Goal: Complete application form

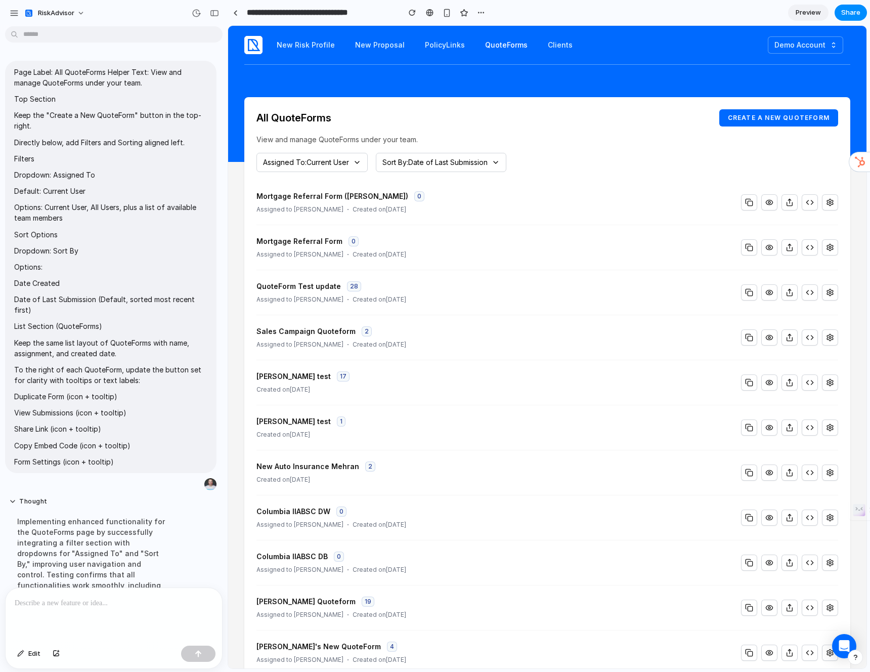
scroll to position [468, 0]
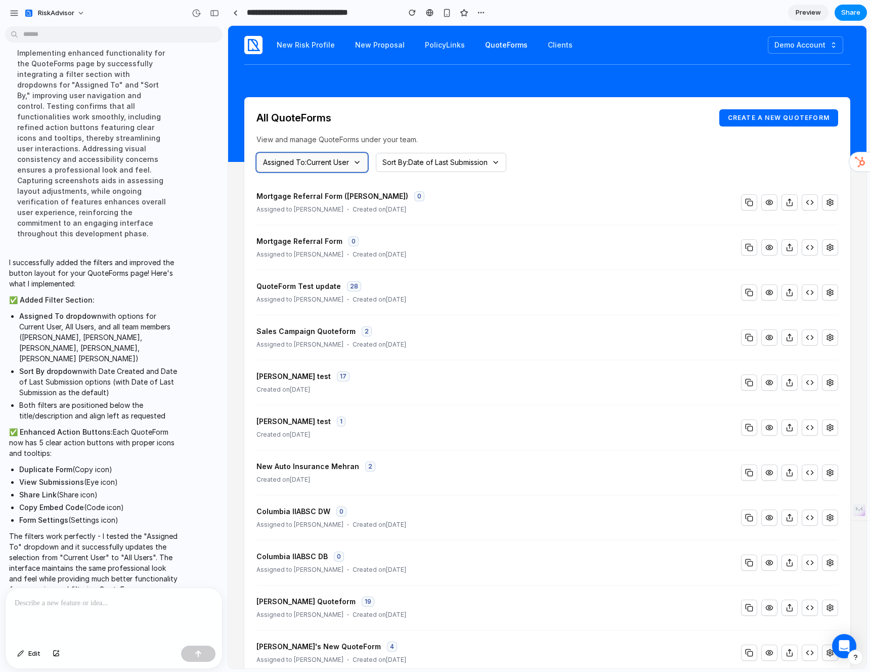
click at [353, 159] on button "Assigned To: Current User" at bounding box center [311, 162] width 111 height 19
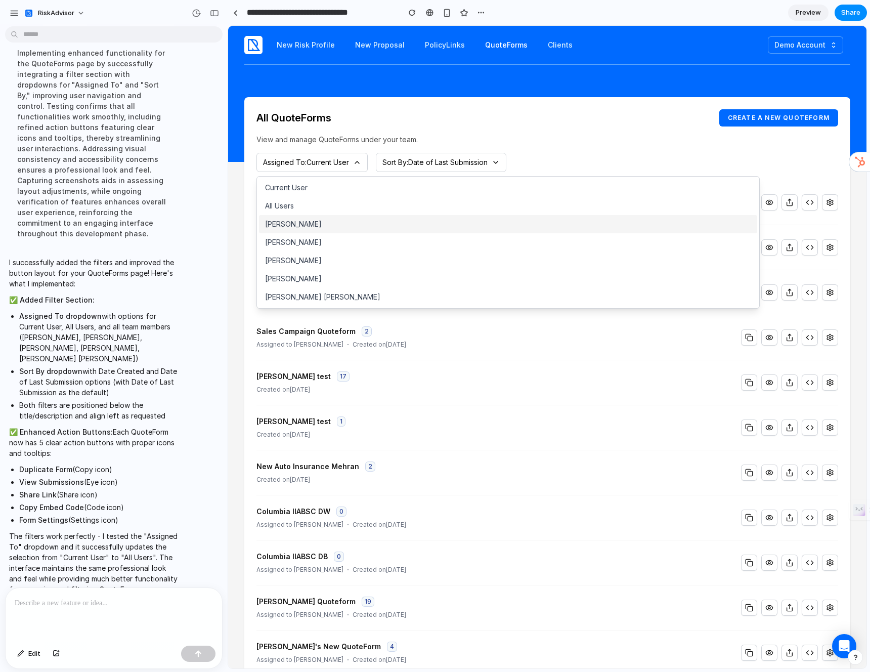
click at [340, 218] on button "[PERSON_NAME]" at bounding box center [508, 224] width 498 height 18
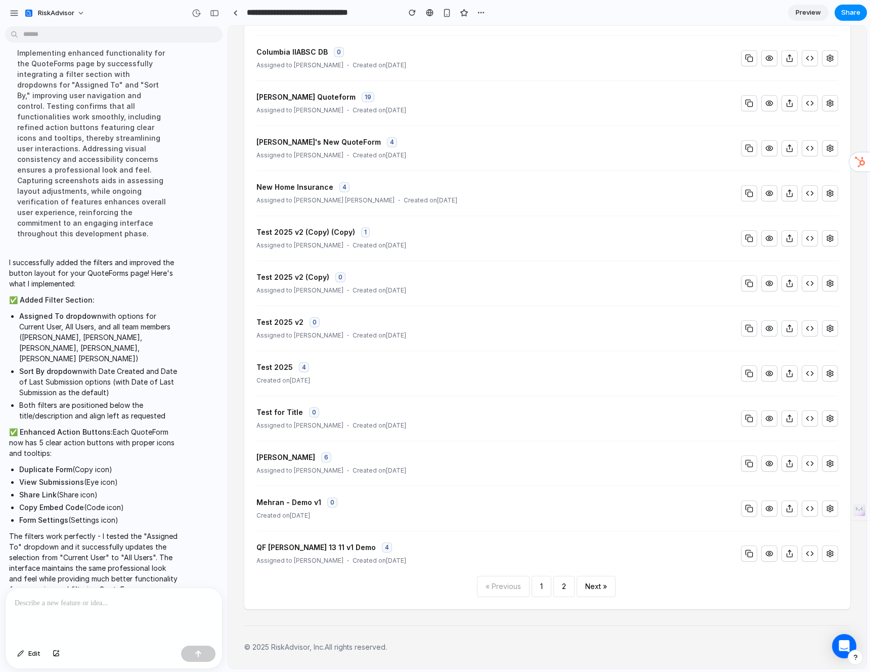
scroll to position [0, 0]
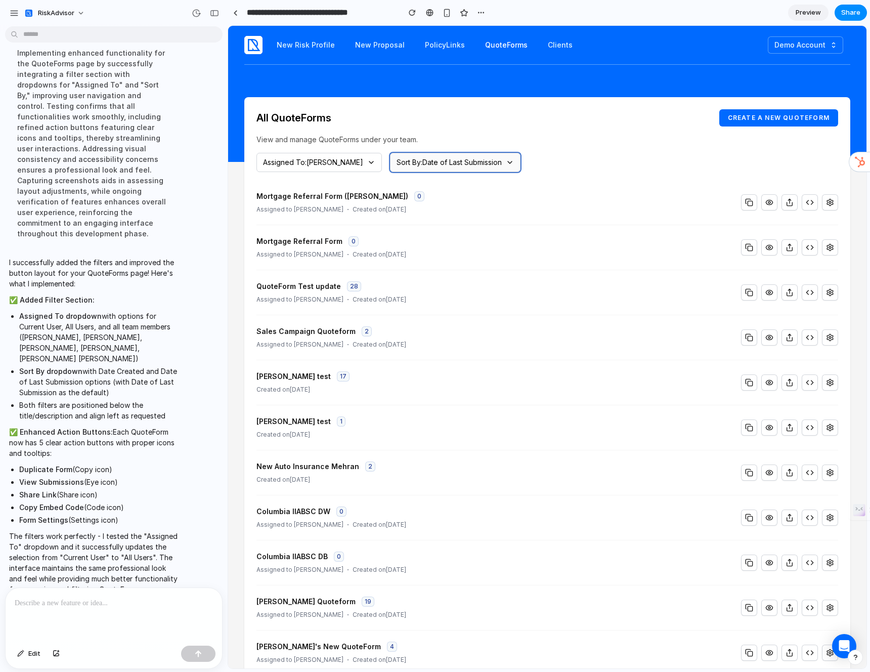
click at [428, 169] on button "Sort By: Date of Last Submission" at bounding box center [455, 162] width 131 height 19
click at [422, 202] on button "Date Created" at bounding box center [452, 206] width 149 height 18
click at [434, 161] on span "Sort By: Date Created" at bounding box center [432, 162] width 71 height 10
click at [428, 185] on button "Date of Last Submission" at bounding box center [452, 188] width 149 height 18
click at [580, 145] on div "All QuoteForms Create a new QuoteForm View and manage QuoteForms under your tea…" at bounding box center [547, 605] width 606 height 1016
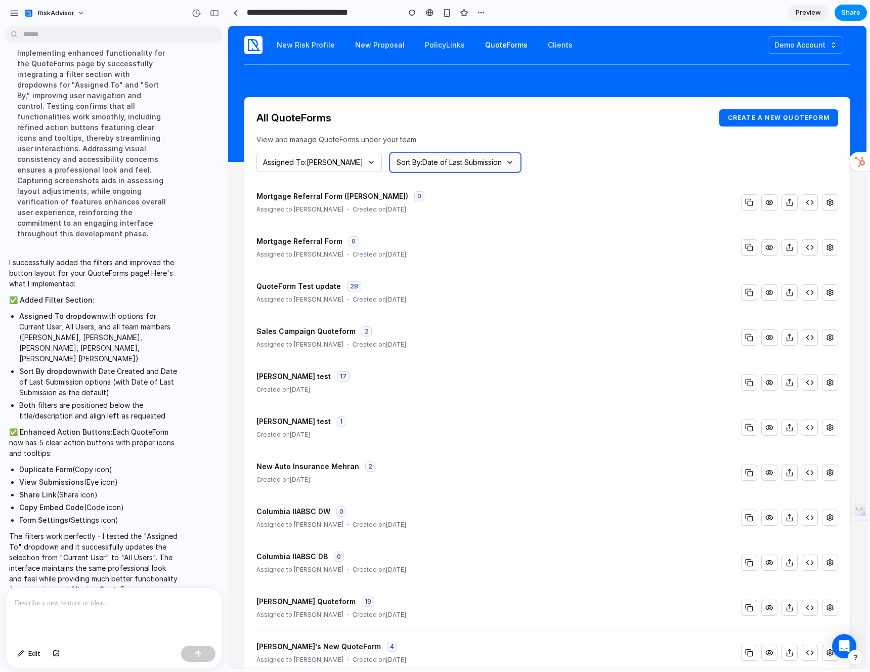
click at [454, 168] on button "Sort By: Date of Last Submission" at bounding box center [455, 162] width 131 height 19
click at [452, 208] on button "Date Created" at bounding box center [452, 206] width 149 height 18
click at [555, 167] on div "Assigned To: [PERSON_NAME] Sort By: Date Created" at bounding box center [547, 162] width 582 height 19
click at [562, 204] on li "Mortgage Referral Form ([PERSON_NAME]) 0 Assigned to [PERSON_NAME] Created on […" at bounding box center [547, 202] width 582 height 45
click at [786, 205] on icon "button" at bounding box center [790, 202] width 8 height 8
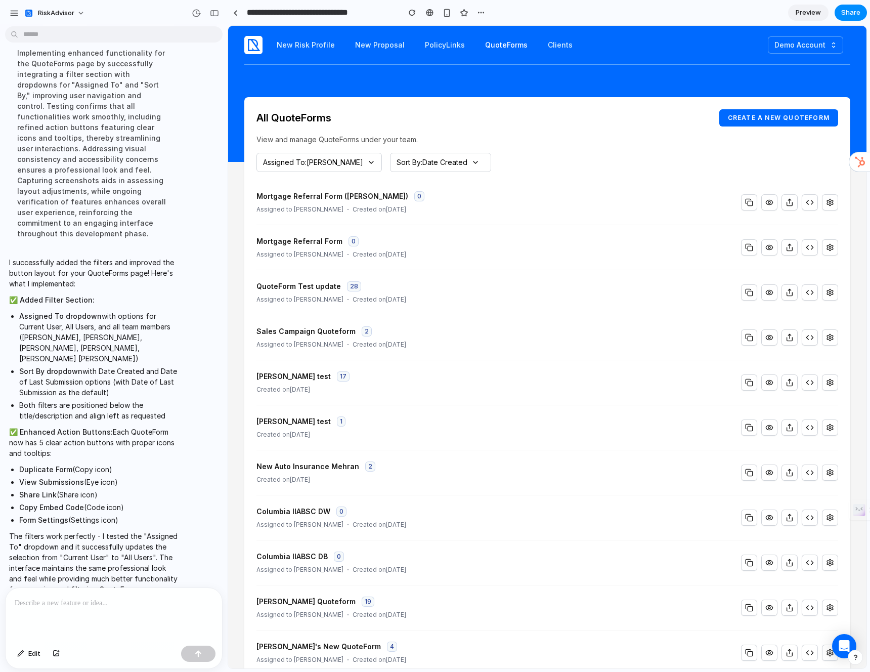
click at [651, 184] on li "Mortgage Referral Form ([PERSON_NAME]) 0 Assigned to [PERSON_NAME] Created on […" at bounding box center [547, 202] width 582 height 45
click at [624, 181] on li "Mortgage Referral Form ([PERSON_NAME]) 0 Assigned to [PERSON_NAME] Created on […" at bounding box center [547, 202] width 582 height 45
click at [603, 56] on div "New Risk Profile New Proposal PolicyLinks QuoteForms Clients Demo Account Manag…" at bounding box center [547, 45] width 606 height 39
click at [474, 12] on button "button" at bounding box center [480, 12] width 15 height 15
click at [508, 57] on li "Delete" at bounding box center [504, 51] width 58 height 16
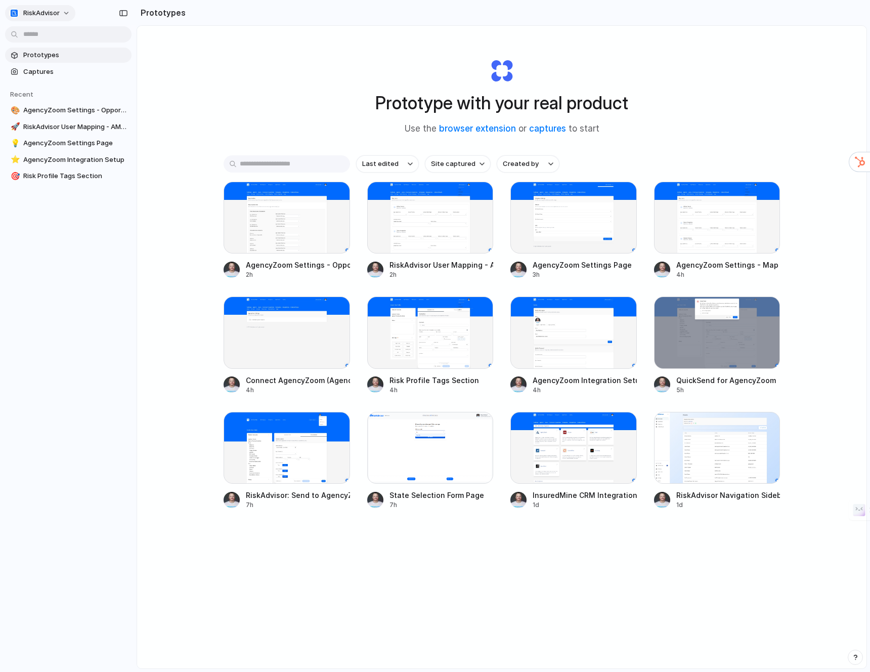
click at [45, 10] on span "RiskAdvisor" at bounding box center [41, 13] width 36 height 10
click at [84, 230] on div "Settings Invite members Change theme Sign out" at bounding box center [435, 336] width 870 height 672
click at [103, 53] on span "Prototypes" at bounding box center [75, 55] width 104 height 10
click at [449, 164] on span "Site captured" at bounding box center [453, 164] width 45 height 10
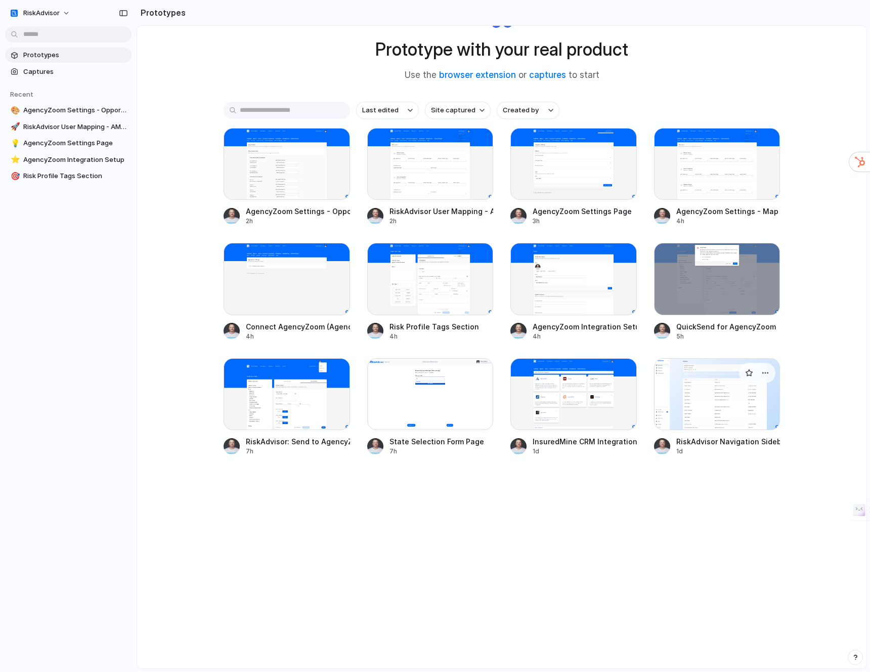
click at [731, 408] on div at bounding box center [717, 394] width 126 height 72
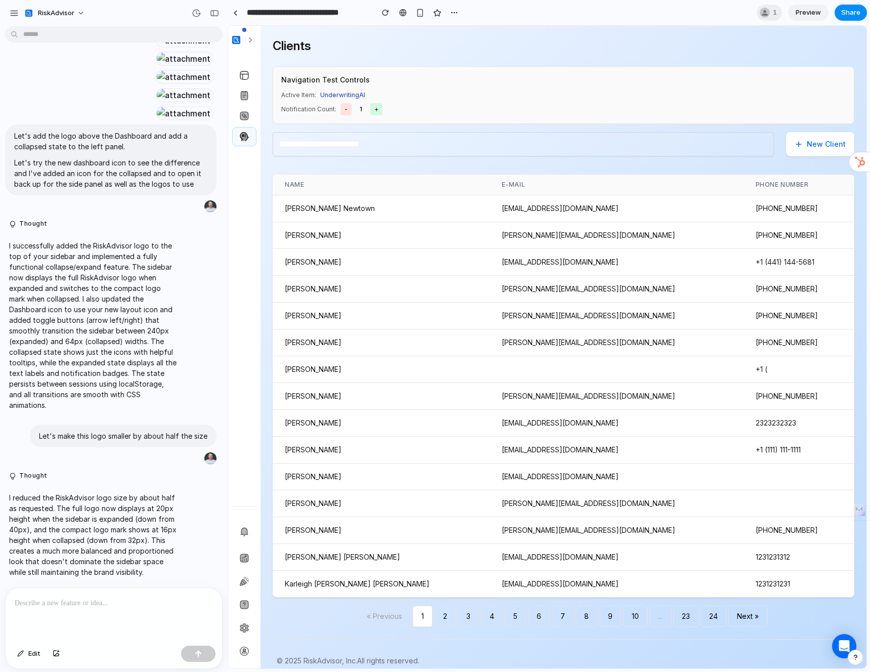
scroll to position [3165, 0]
click at [240, 43] on div at bounding box center [244, 40] width 24 height 12
click at [246, 42] on img at bounding box center [250, 40] width 8 height 8
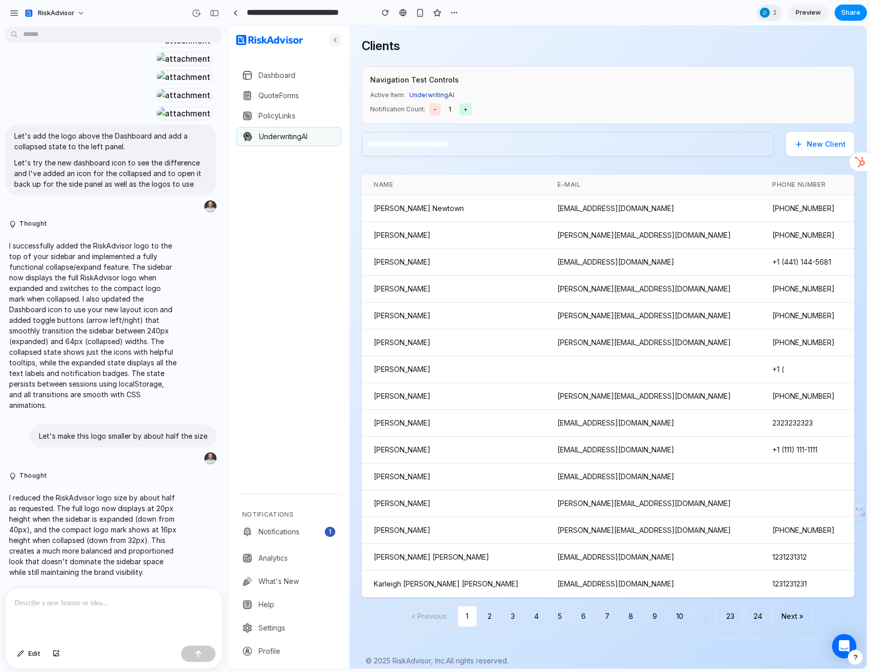
click at [331, 42] on img at bounding box center [335, 40] width 8 height 8
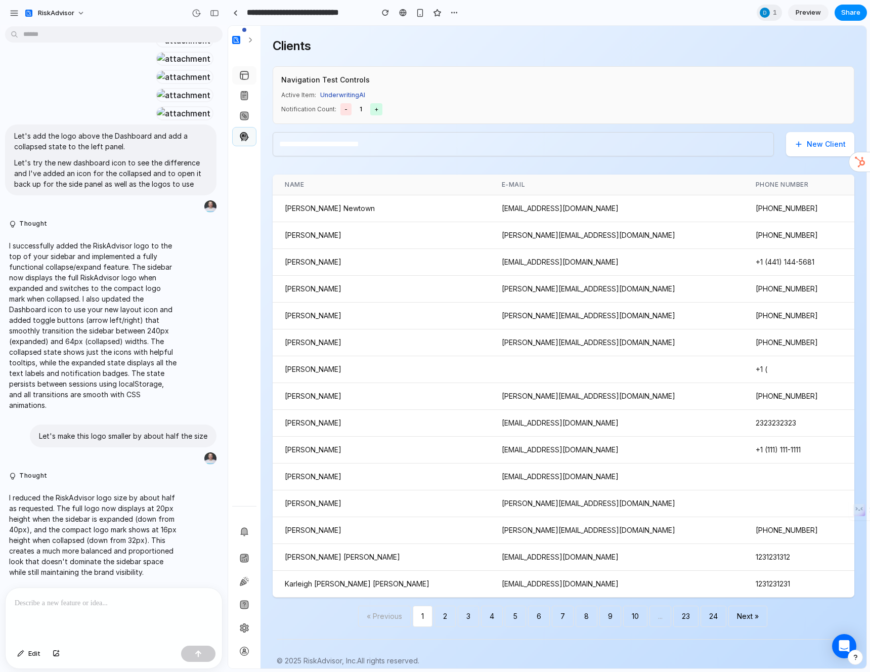
click at [244, 71] on img at bounding box center [244, 75] width 10 height 10
click at [455, 12] on div "button" at bounding box center [454, 13] width 8 height 8
click at [480, 52] on span "Delete" at bounding box center [474, 51] width 21 height 10
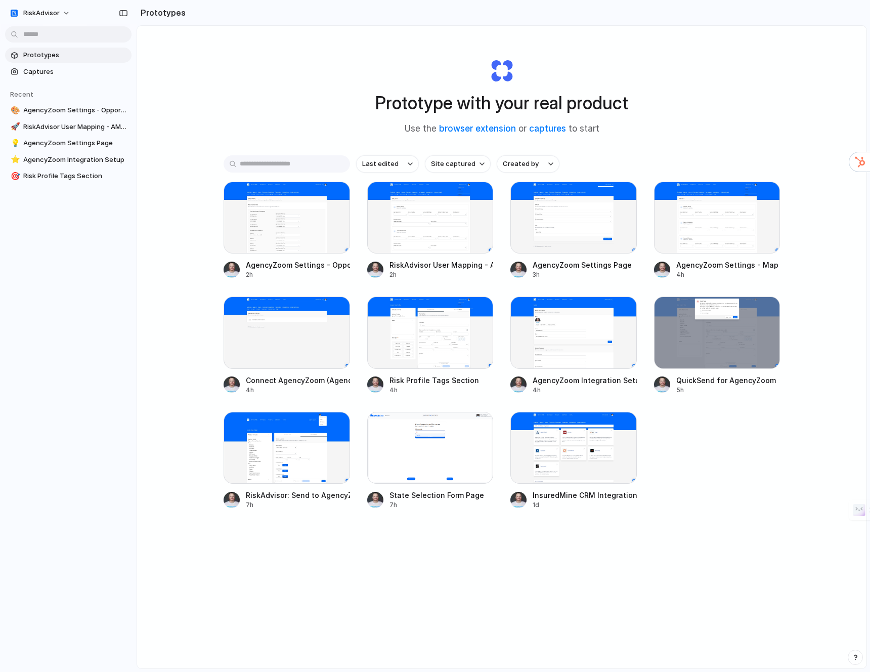
click at [748, 125] on div "Prototype with your real product Use the browser extension or captures to start…" at bounding box center [501, 374] width 729 height 696
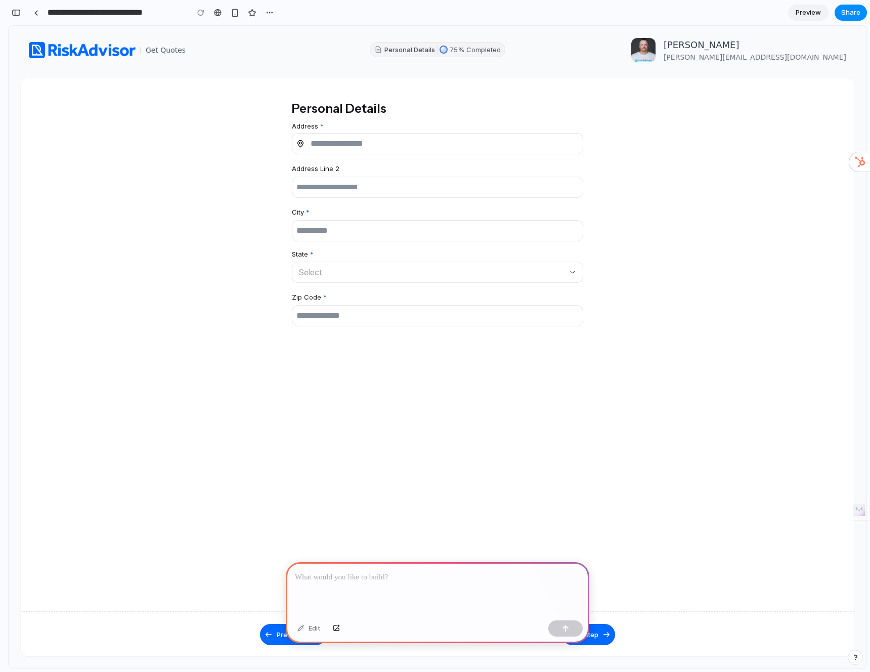
scroll to position [0, 9]
click at [405, 572] on p at bounding box center [437, 577] width 285 height 12
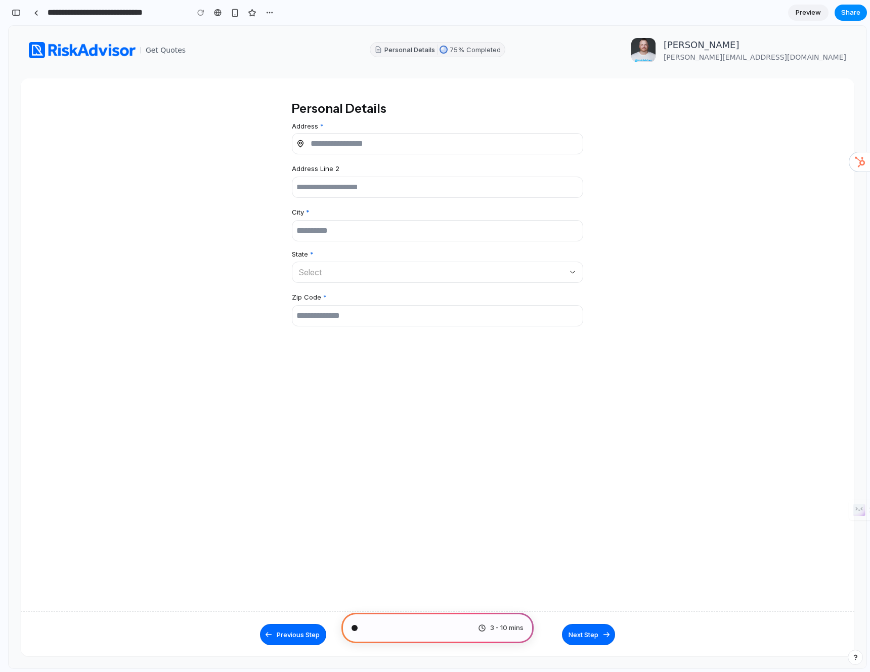
scroll to position [200, 0]
type input "**********"
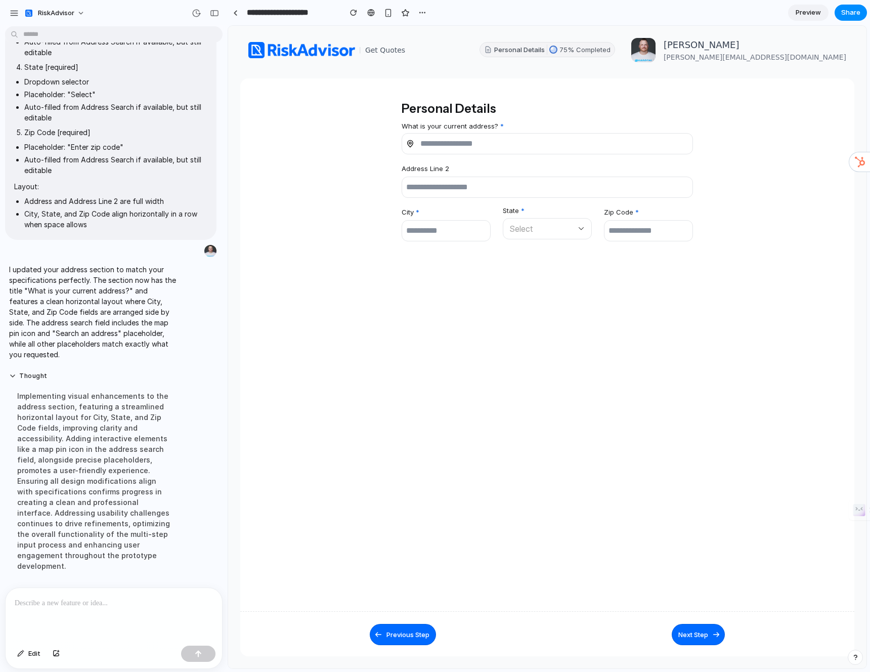
scroll to position [0, 0]
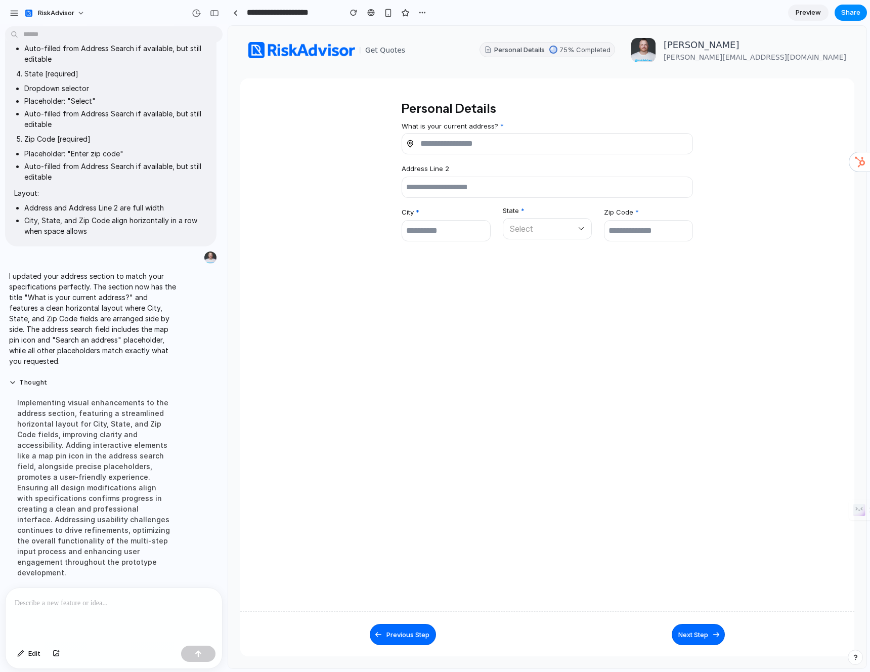
click at [442, 332] on div "**********" at bounding box center [547, 344] width 614 height 533
click at [135, 600] on p at bounding box center [114, 603] width 198 height 12
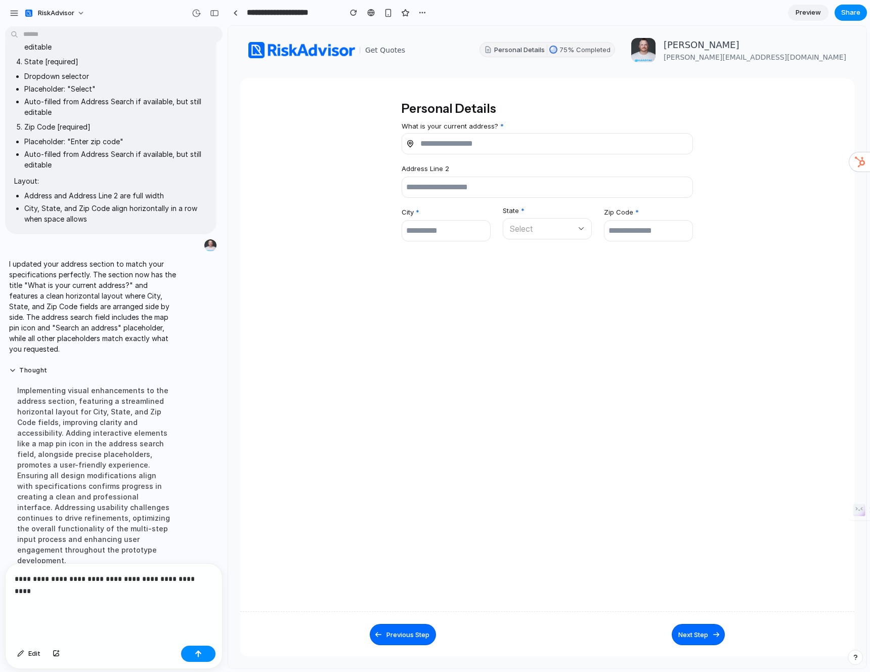
scroll to position [219, 0]
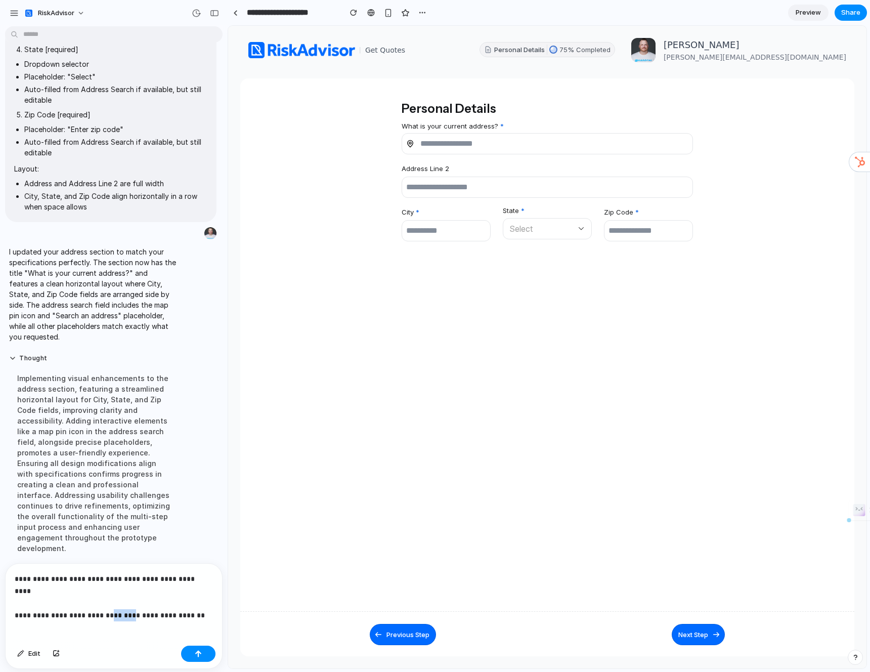
drag, startPoint x: 126, startPoint y: 600, endPoint x: 107, endPoint y: 600, distance: 19.7
click at [107, 600] on p "**********" at bounding box center [112, 591] width 194 height 36
copy p "******"
click at [210, 602] on div "**********" at bounding box center [114, 603] width 217 height 78
drag, startPoint x: 180, startPoint y: 602, endPoint x: 191, endPoint y: 601, distance: 11.2
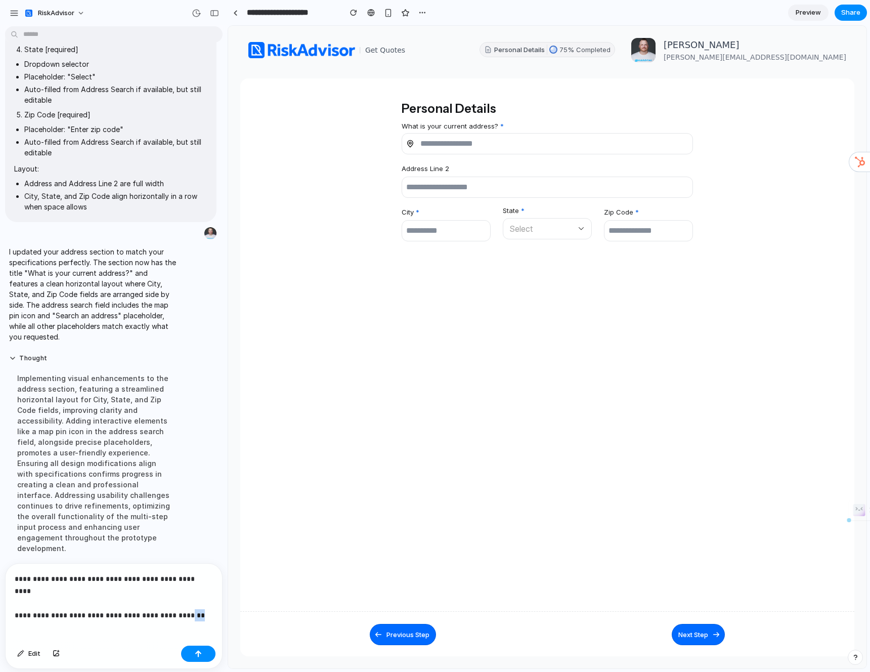
click at [191, 601] on p "**********" at bounding box center [112, 591] width 194 height 36
drag, startPoint x: 126, startPoint y: 599, endPoint x: 108, endPoint y: 600, distance: 18.7
click at [108, 600] on p "**********" at bounding box center [112, 591] width 194 height 36
copy p "******"
click at [188, 601] on p "**********" at bounding box center [112, 591] width 194 height 36
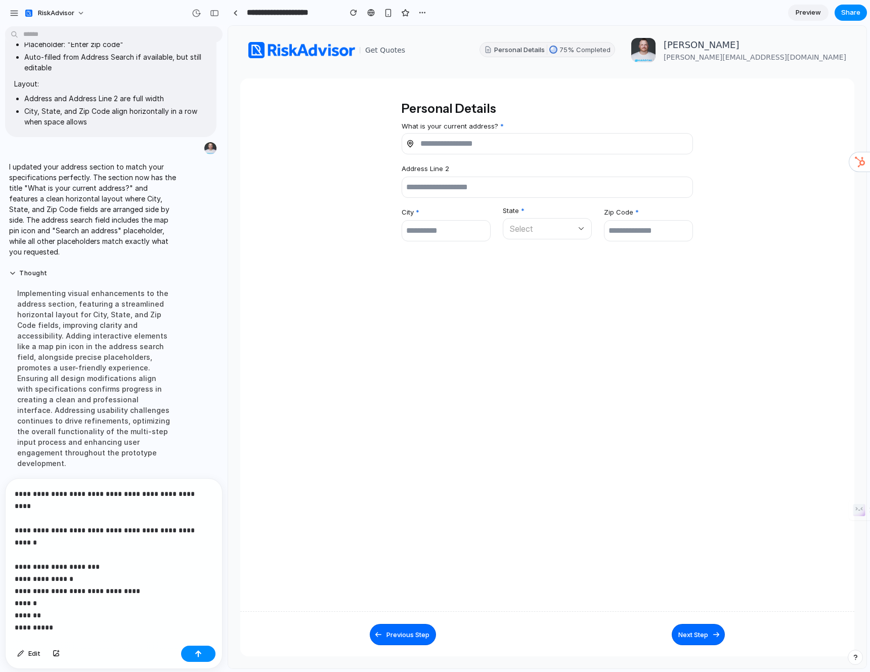
scroll to position [368, 0]
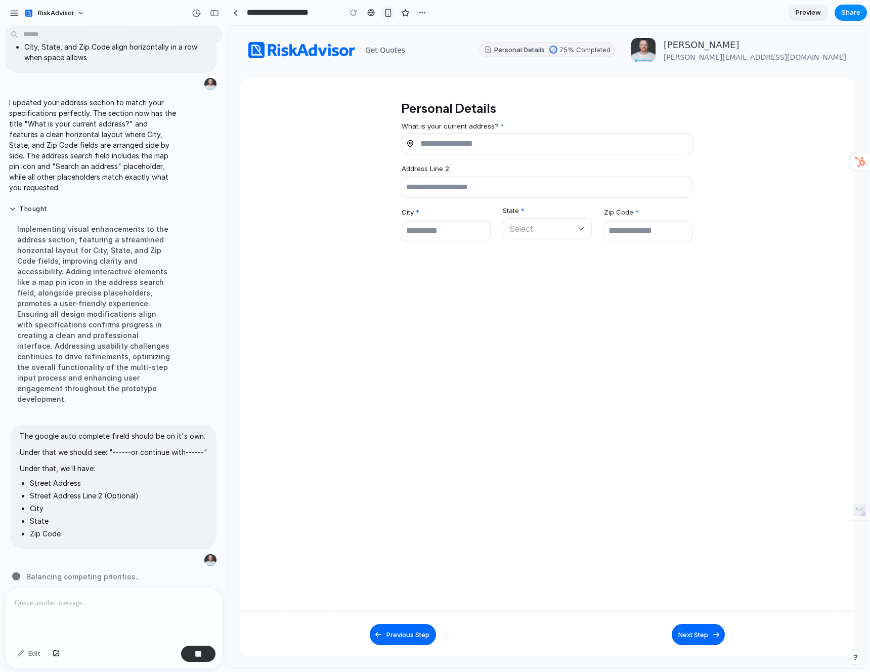
click at [388, 13] on div "button" at bounding box center [388, 13] width 9 height 9
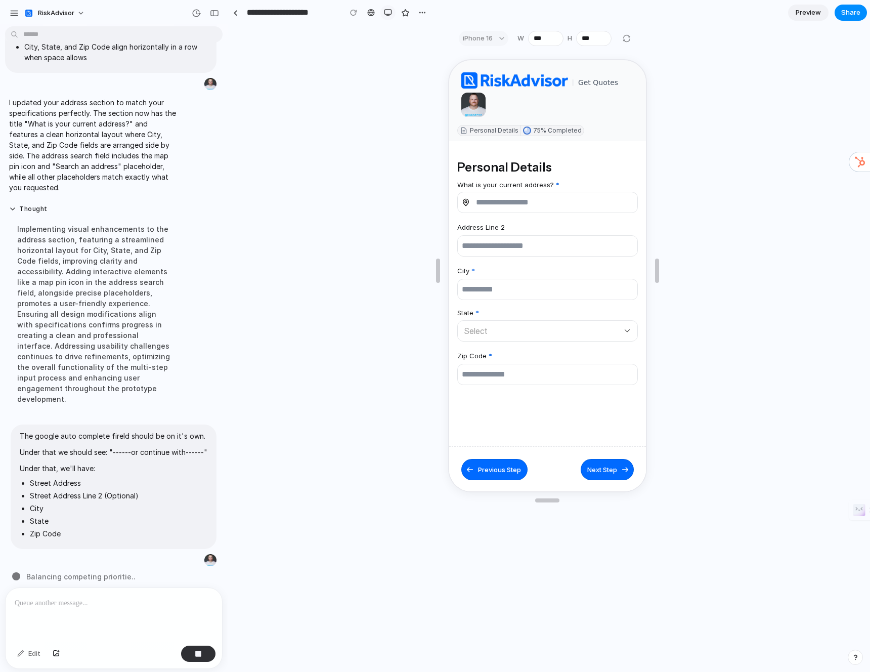
click at [386, 16] on div "button" at bounding box center [388, 13] width 8 height 8
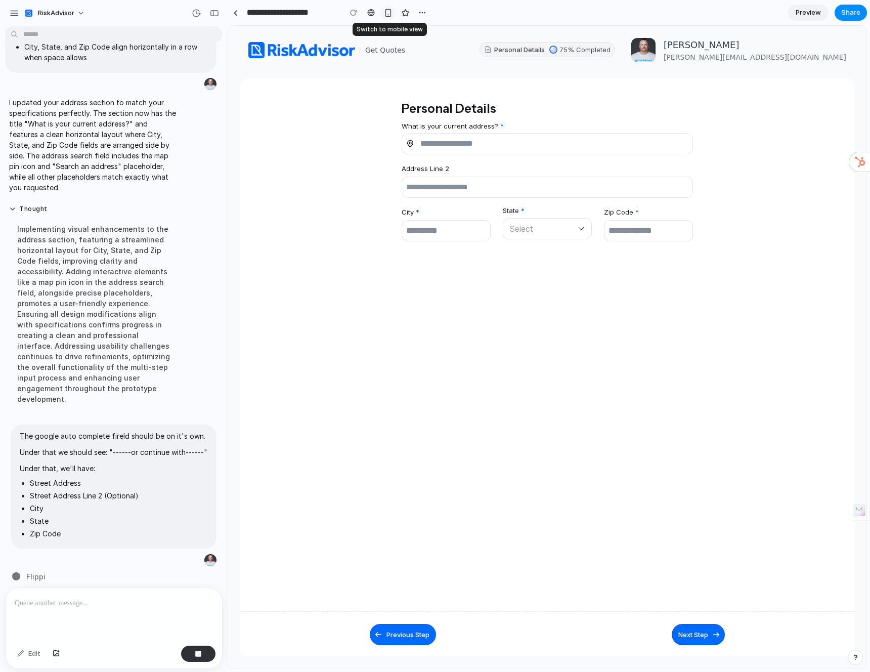
click at [386, 16] on div "button" at bounding box center [388, 13] width 9 height 9
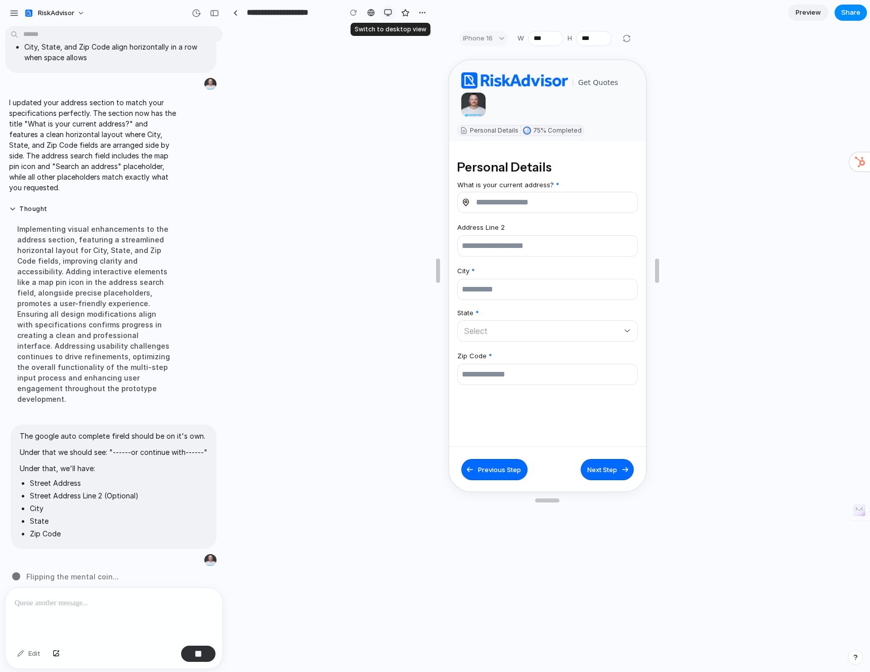
click at [386, 16] on div "button" at bounding box center [388, 13] width 8 height 8
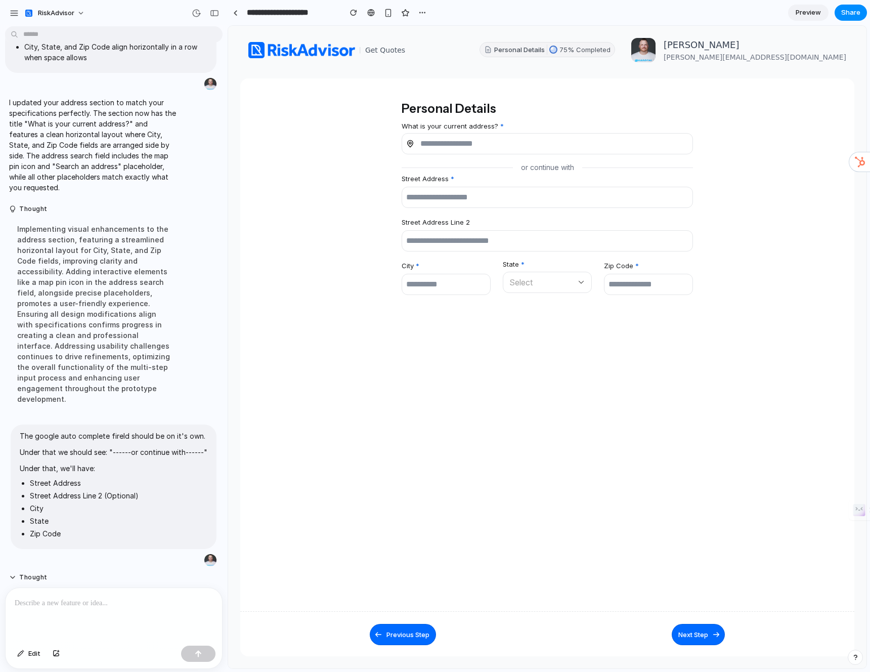
scroll to position [453, 0]
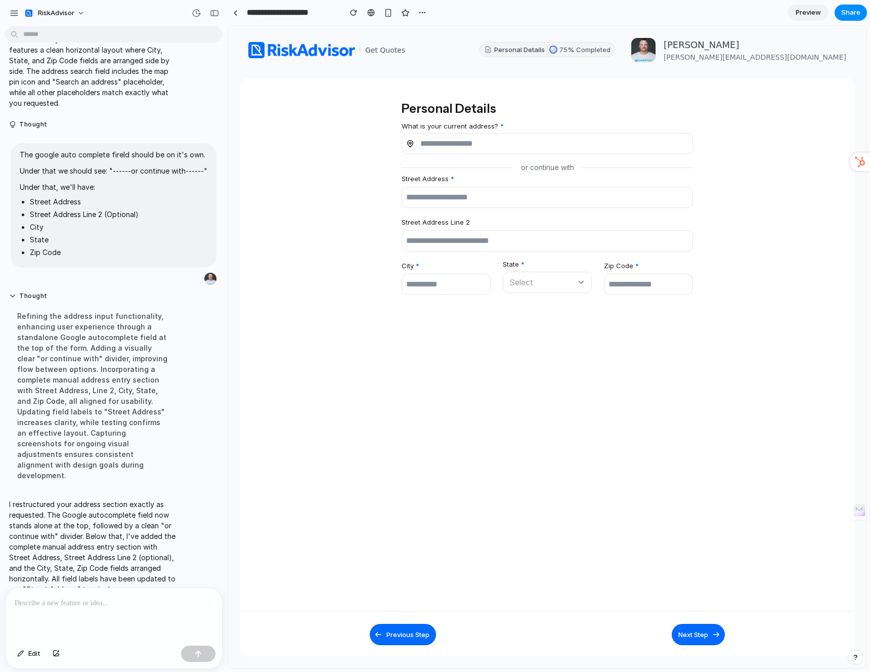
click at [771, 150] on section "**********" at bounding box center [547, 201] width 606 height 204
click at [558, 149] on 4\ "What is your current address?" at bounding box center [553, 144] width 278 height 20
type 4\ "*"
click at [313, 187] on ul at bounding box center [317, 201] width 146 height 204
click at [320, 139] on ul at bounding box center [317, 201] width 146 height 204
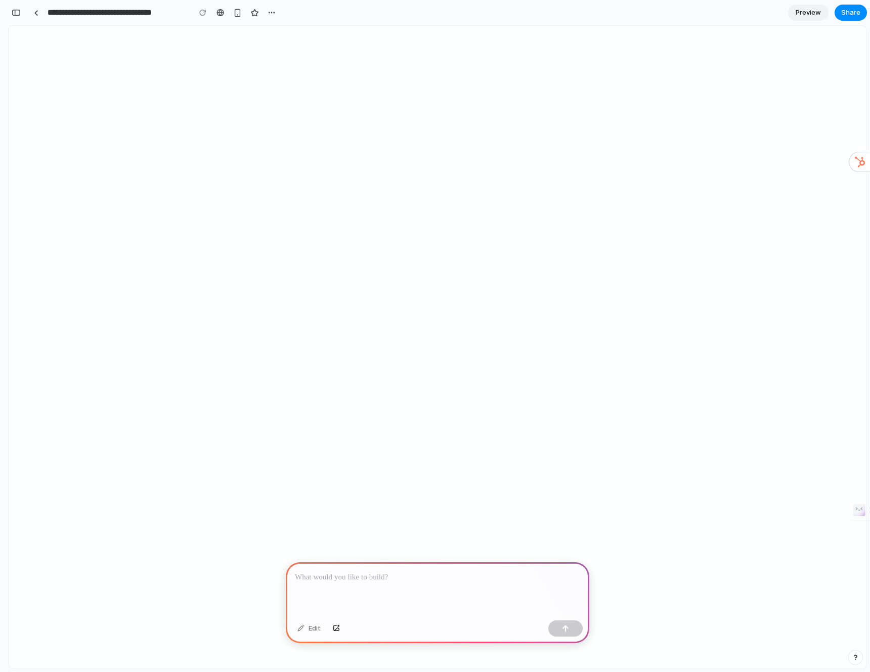
select select "**"
select select "***"
select select "**********"
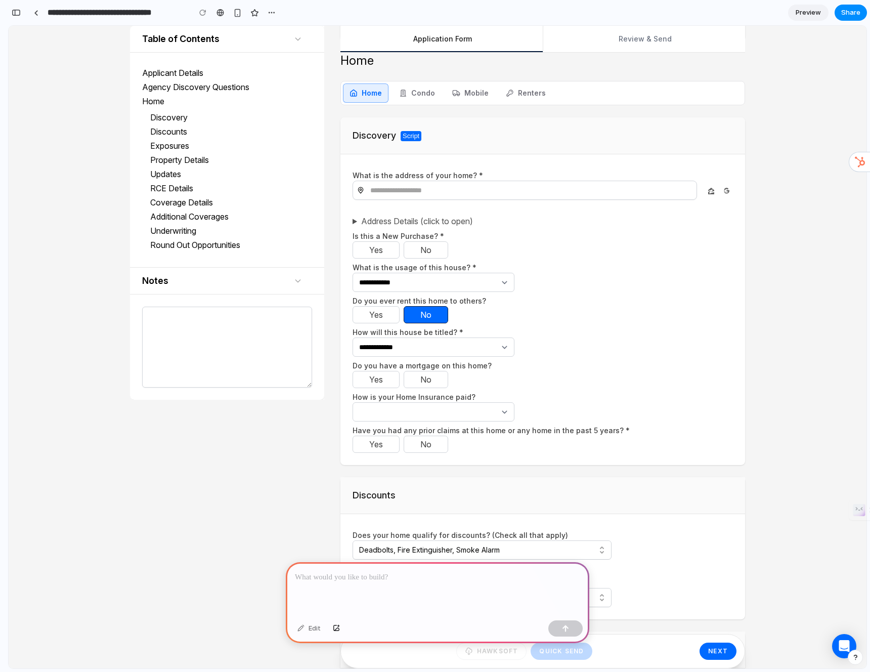
scroll to position [777, 0]
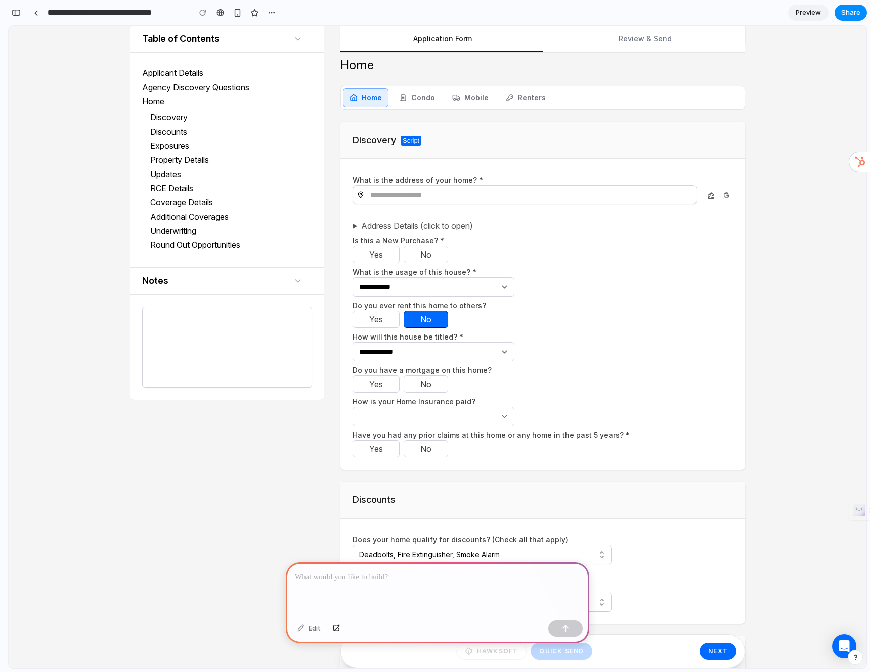
click at [496, 591] on div at bounding box center [438, 589] width 304 height 54
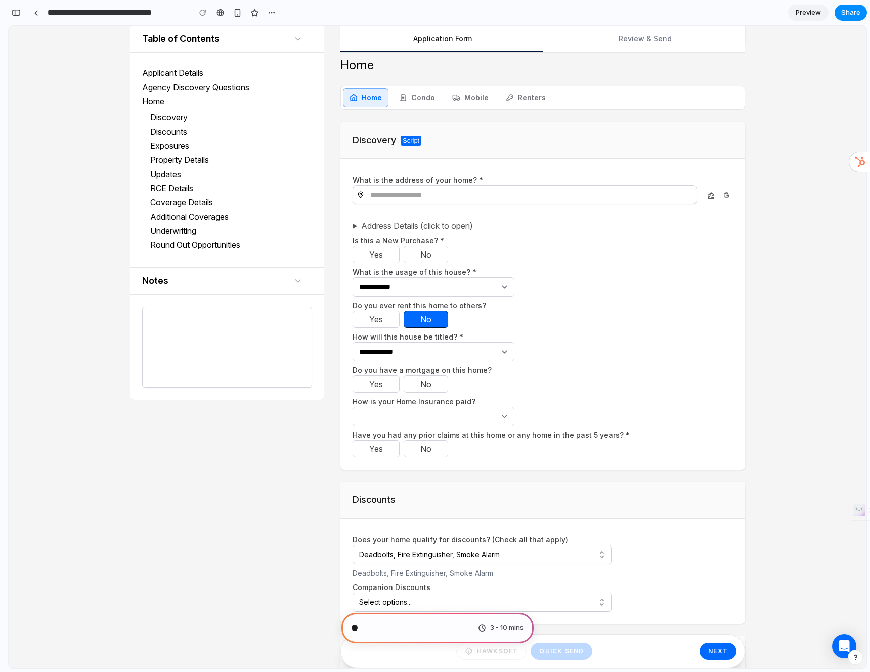
scroll to position [142, 0]
type input "**********"
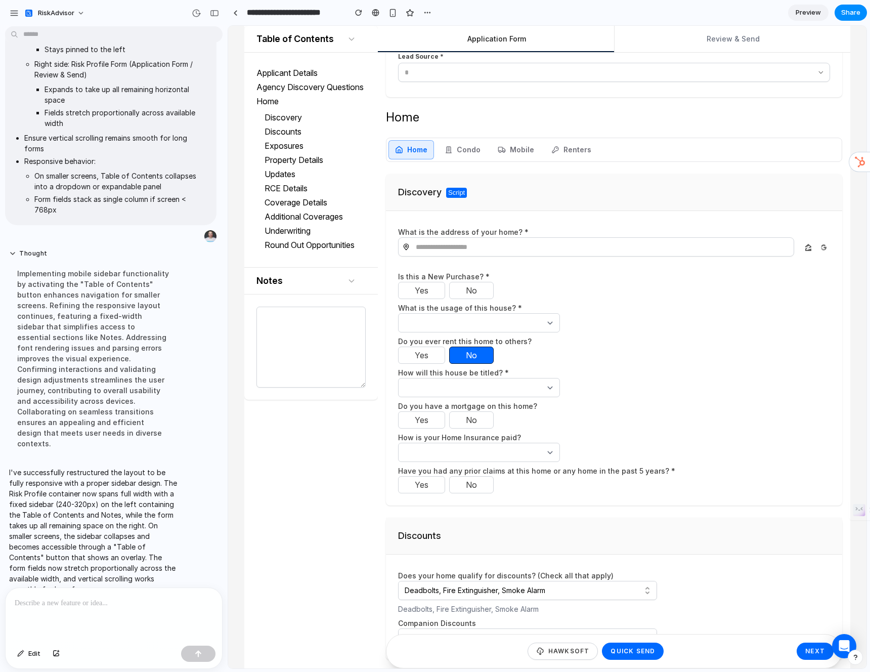
scroll to position [789, 0]
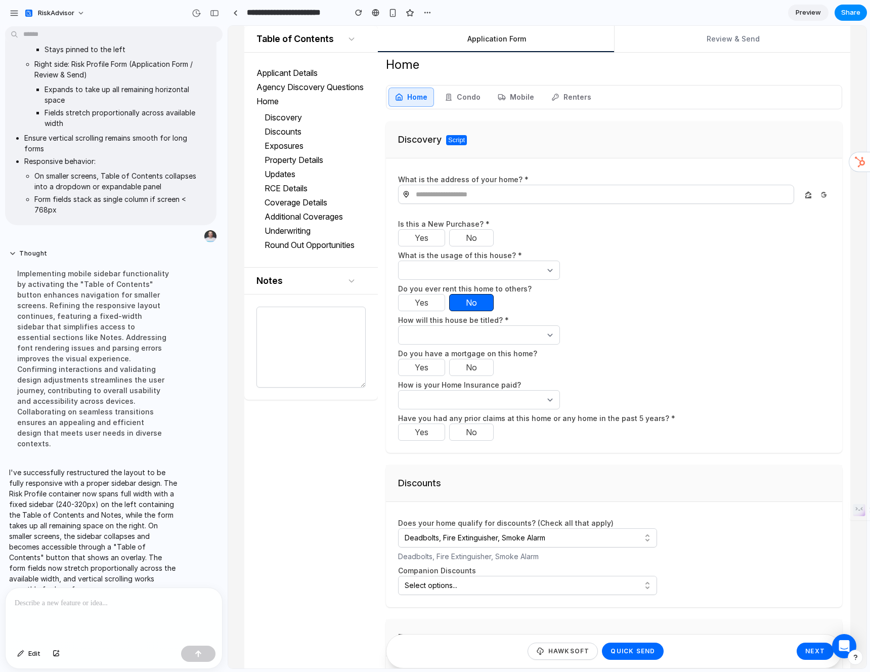
click at [749, 97] on div "Home Condo Mobile Renters" at bounding box center [614, 97] width 456 height 24
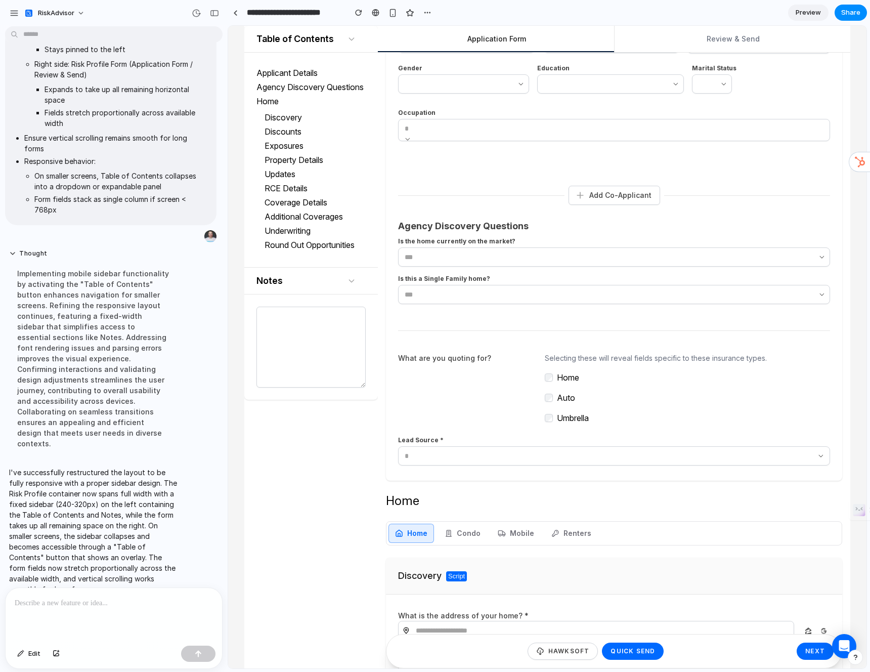
scroll to position [343, 0]
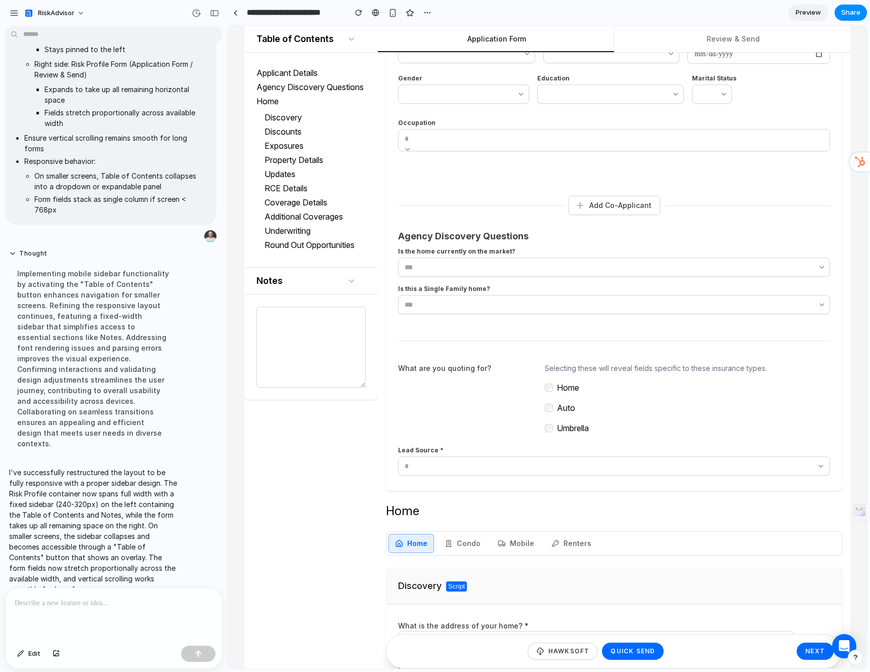
click at [569, 403] on label "Auto" at bounding box center [566, 408] width 18 height 12
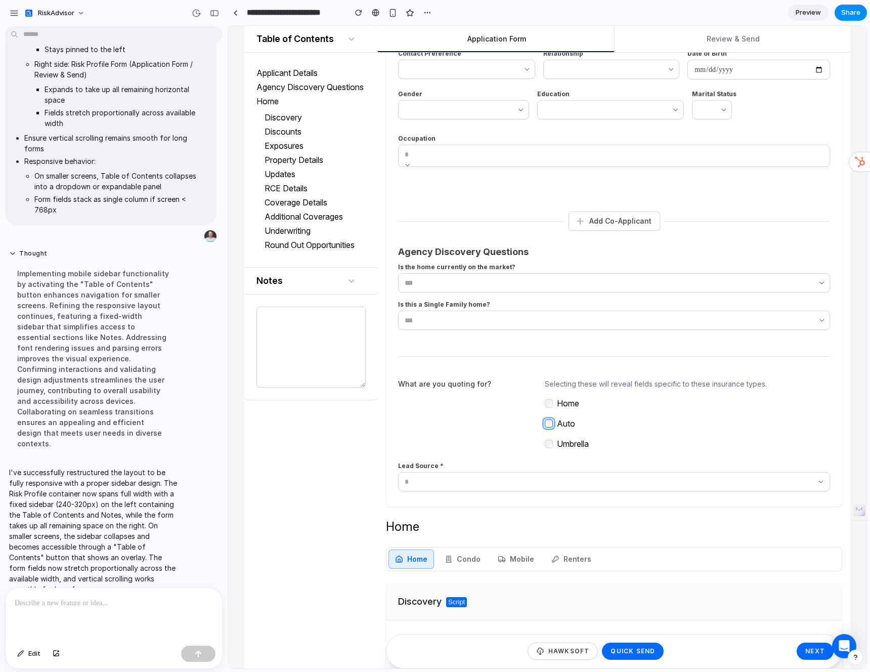
scroll to position [0, 0]
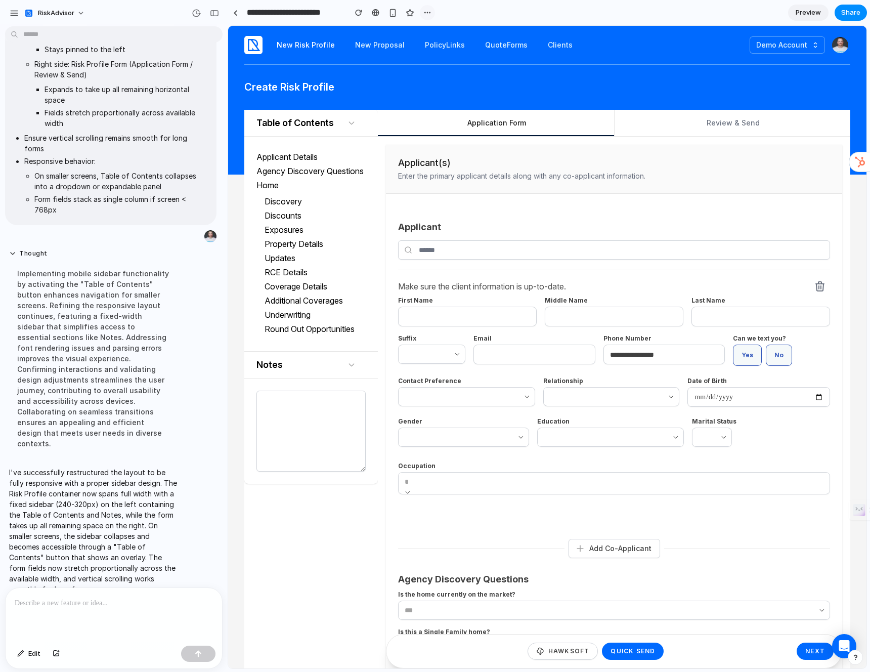
click at [426, 11] on div "button" at bounding box center [427, 13] width 8 height 8
click at [469, 49] on li "Delete" at bounding box center [451, 51] width 58 height 16
